Goal: Find specific page/section: Find specific page/section

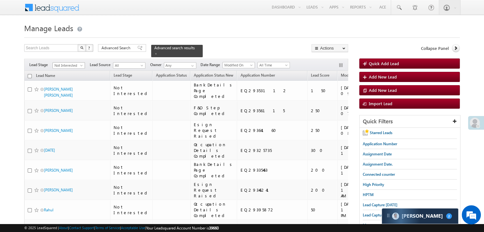
click at [78, 63] on span "Not Interested" at bounding box center [68, 66] width 30 height 6
click at [74, 70] on link "All" at bounding box center [69, 69] width 32 height 6
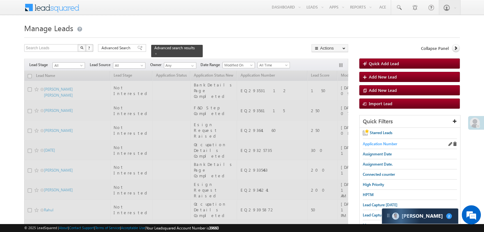
click at [367, 143] on span "Application Number" at bounding box center [380, 144] width 34 height 5
click at [132, 49] on div "Advanced Search" at bounding box center [122, 48] width 48 height 8
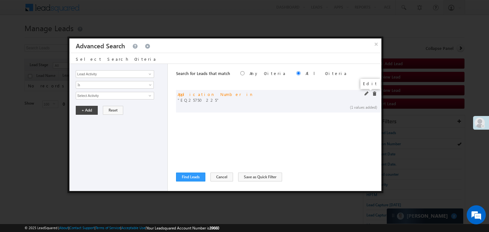
click at [366, 94] on span at bounding box center [367, 94] width 4 height 4
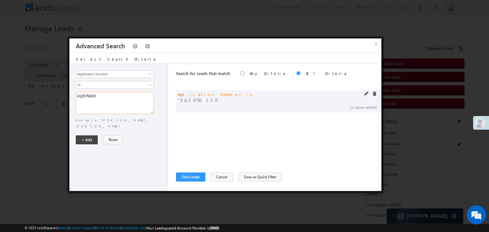
click at [130, 95] on textarea "EQ25750225" at bounding box center [115, 103] width 78 height 22
paste textarea "4694558 EQ29663575 EQ29460294 EQ21157110 EQ29490374 EQ29498480 EQ12173439 EQ297…"
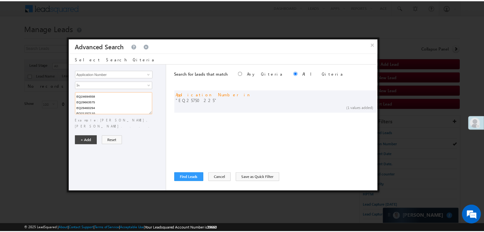
scroll to position [110, 0]
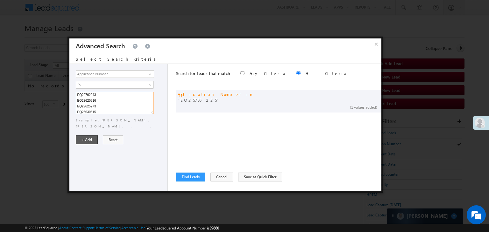
type textarea "EQ24694558 EQ29663575 EQ29460294 EQ21157110 EQ29490374 EQ29498480 EQ12173439 EQ…"
click at [93, 137] on button "+ Add" at bounding box center [87, 140] width 22 height 9
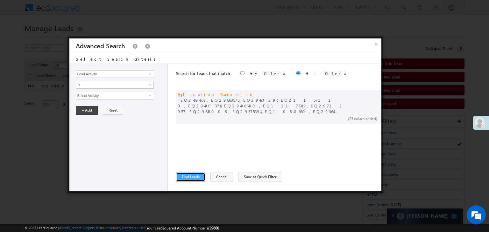
click at [187, 175] on button "Find Leads" at bounding box center [190, 177] width 29 height 9
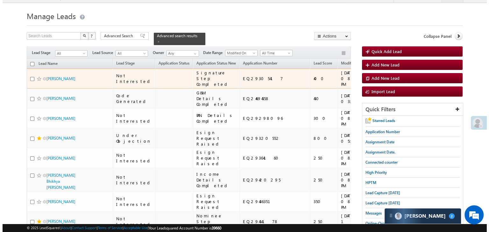
scroll to position [0, 0]
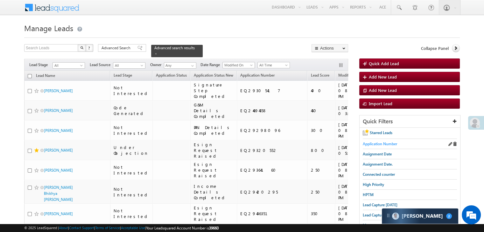
click at [379, 143] on span "Application Number" at bounding box center [380, 144] width 34 height 5
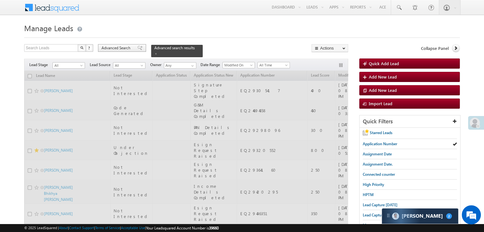
click at [139, 49] on div "Advanced Search" at bounding box center [122, 48] width 48 height 8
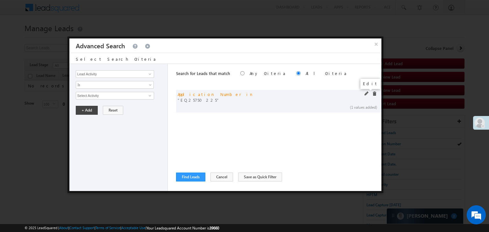
click at [368, 95] on span at bounding box center [367, 94] width 4 height 4
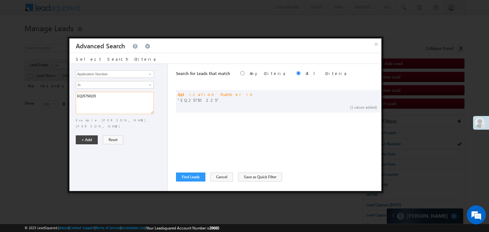
click at [135, 101] on textarea "EQ25750225" at bounding box center [115, 103] width 78 height 22
paste textarea "18016299 EQ28954259 EQ28970272 EQ28995565 EQ28998091 EQ29119996 EQ29130506 EQ29…"
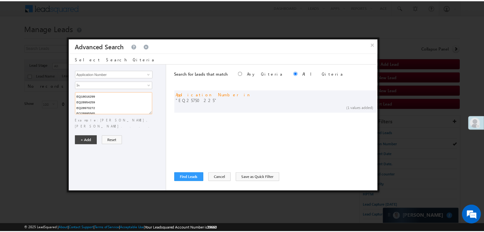
scroll to position [70, 0]
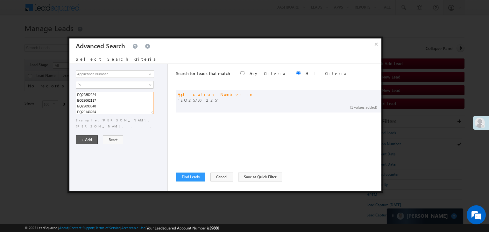
type textarea "EQ18016299 EQ28954259 EQ28970272 EQ28995565 EQ28998091 EQ29119996 EQ29130506 EQ…"
click at [88, 136] on button "+ Add" at bounding box center [87, 140] width 22 height 9
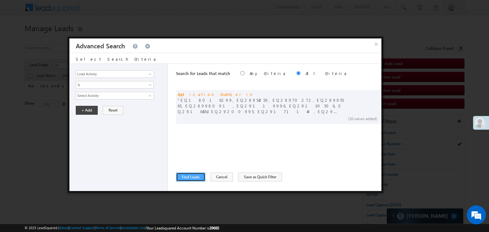
click at [197, 173] on button "Find Leads" at bounding box center [190, 177] width 29 height 9
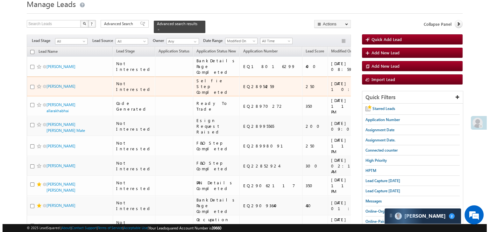
scroll to position [0, 0]
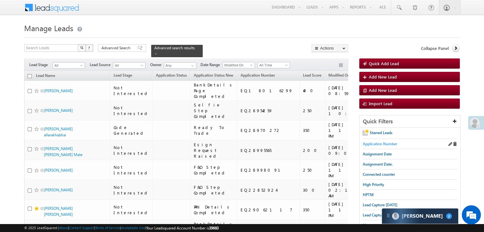
click at [371, 146] on span "Application Number" at bounding box center [380, 144] width 34 height 5
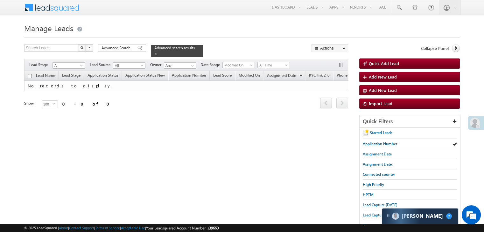
click at [142, 46] on div "Advanced Search Advanced Search Advanced search results" at bounding box center [150, 50] width 105 height 13
click at [138, 47] on span at bounding box center [140, 48] width 5 height 4
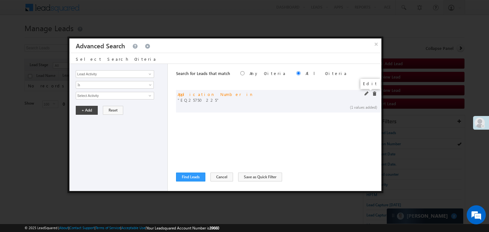
click at [366, 95] on span at bounding box center [367, 94] width 4 height 4
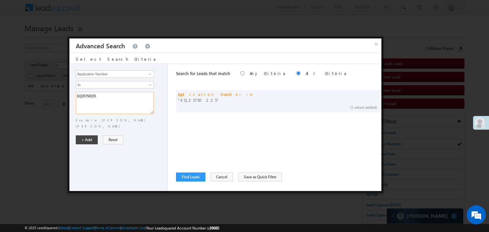
click at [134, 105] on textarea "EQ25750225" at bounding box center [115, 103] width 78 height 22
paste textarea "4694558 EQ29663575 EQ29460294 EQ21157110 EQ29490374 EQ29498480 EQ12173439 EQ297…"
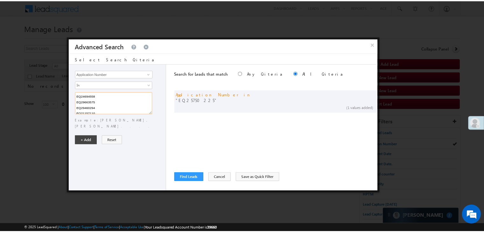
scroll to position [110, 0]
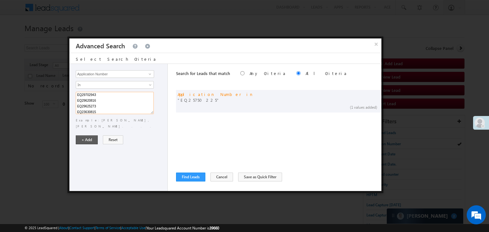
type textarea "EQ24694558 EQ29663575 EQ29460294 EQ21157110 EQ29490374 EQ29498480 EQ12173439 EQ…"
click at [85, 136] on button "+ Add" at bounding box center [87, 140] width 22 height 9
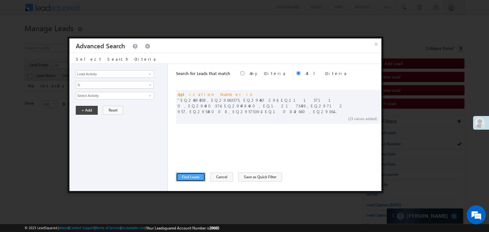
click at [187, 177] on button "Find Leads" at bounding box center [190, 177] width 29 height 9
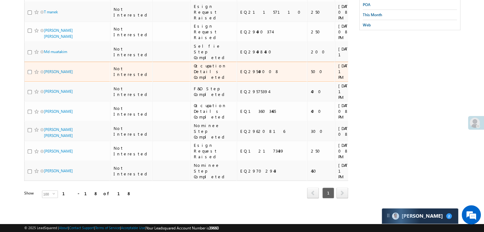
scroll to position [375, 0]
